Goal: Task Accomplishment & Management: Manage account settings

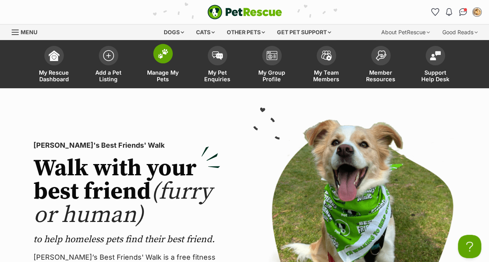
click at [158, 54] on img at bounding box center [162, 54] width 11 height 10
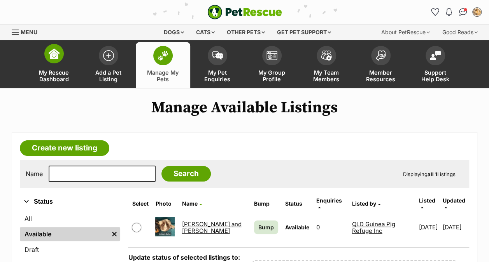
click at [59, 59] on span at bounding box center [53, 53] width 19 height 19
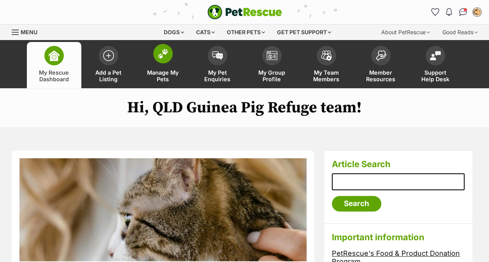
click at [163, 56] on img at bounding box center [162, 54] width 11 height 10
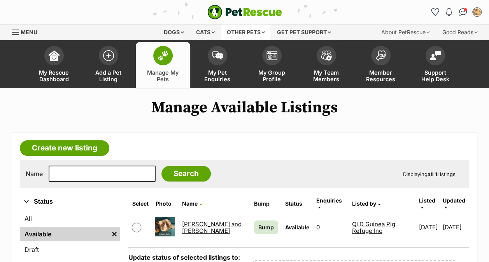
click at [239, 29] on div "Other pets" at bounding box center [245, 32] width 49 height 16
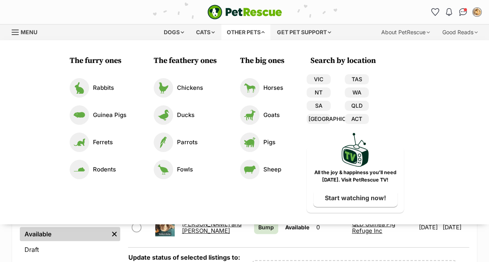
click at [17, 36] on link "Menu" at bounding box center [27, 31] width 31 height 14
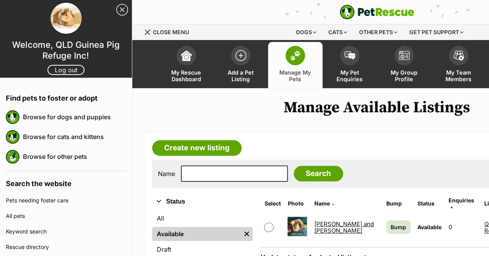
click at [270, 223] on input "checkbox" at bounding box center [268, 227] width 9 height 9
checkbox input "false"
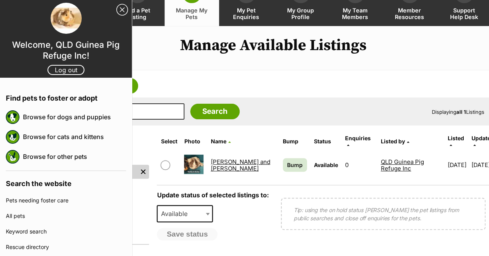
scroll to position [62, 132]
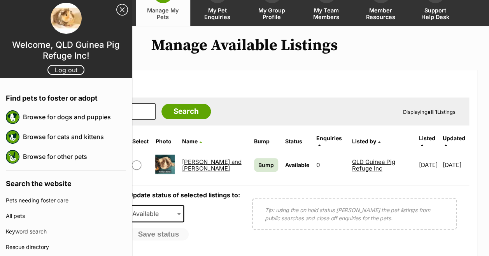
click at [352, 158] on link "QLD Guinea Pig Refuge Inc" at bounding box center [373, 165] width 43 height 14
